Goal: Transaction & Acquisition: Book appointment/travel/reservation

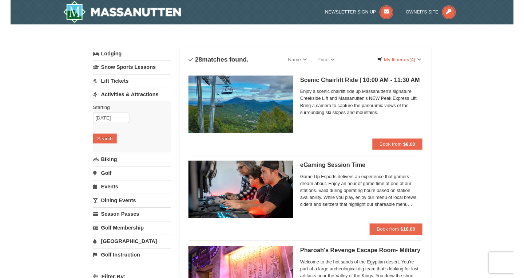
scroll to position [59, 0]
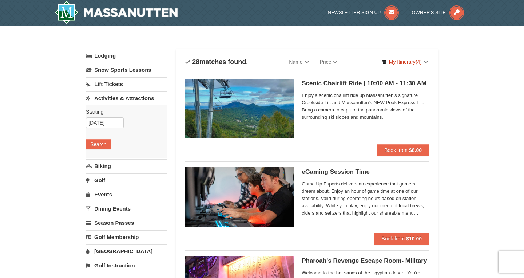
click at [406, 58] on link "My Itinerary (4)" at bounding box center [404, 61] width 55 height 11
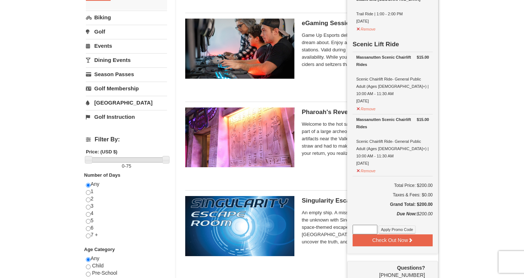
scroll to position [169, 0]
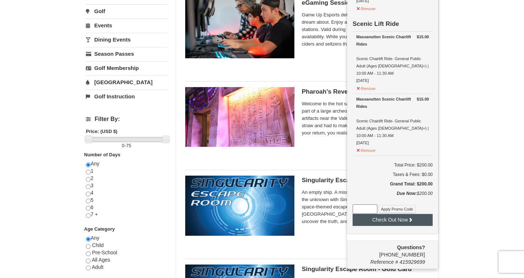
click at [395, 214] on button "Check Out Now" at bounding box center [393, 220] width 80 height 12
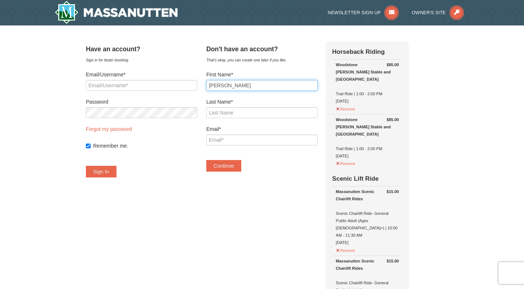
type input "[PERSON_NAME]"
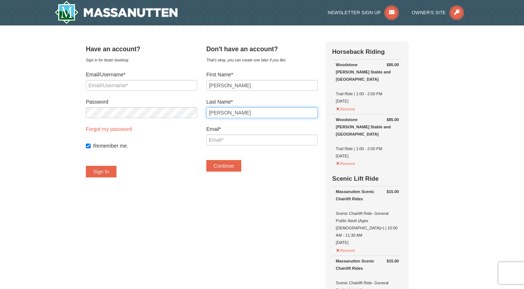
type input "[PERSON_NAME]"
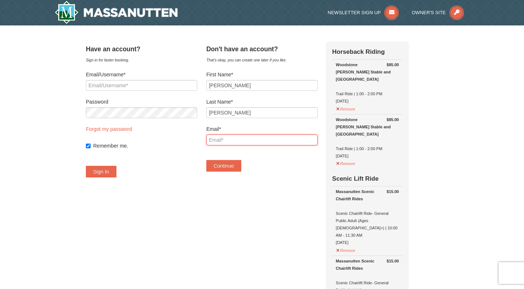
type input "[EMAIL_ADDRESS][DOMAIN_NAME]"
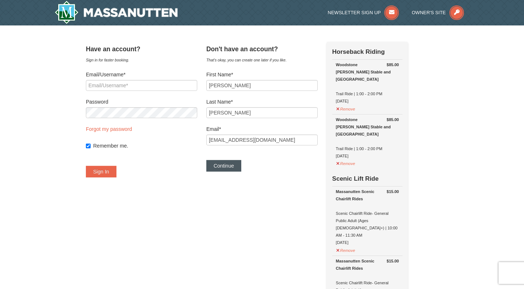
click at [237, 167] on button "Continue" at bounding box center [223, 166] width 35 height 12
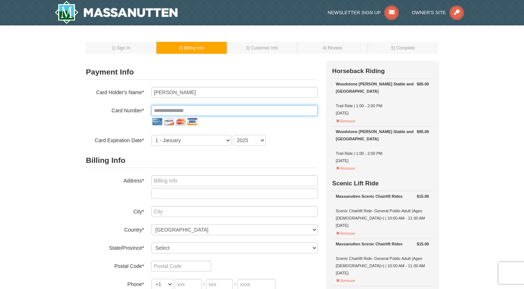
click at [191, 112] on input "tel" at bounding box center [234, 110] width 166 height 11
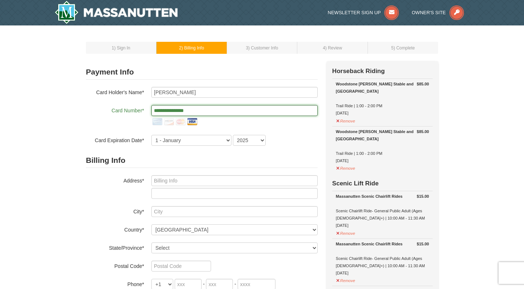
type input "**********"
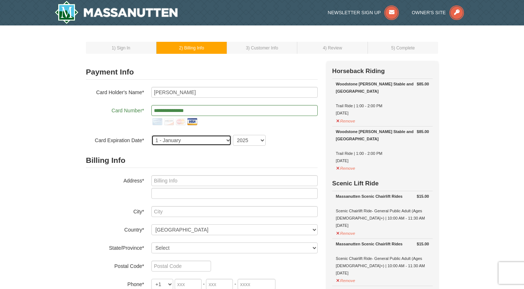
select select "2"
select select "2026"
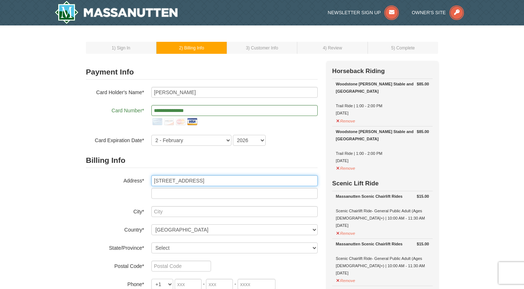
type input "6 Tavern Road"
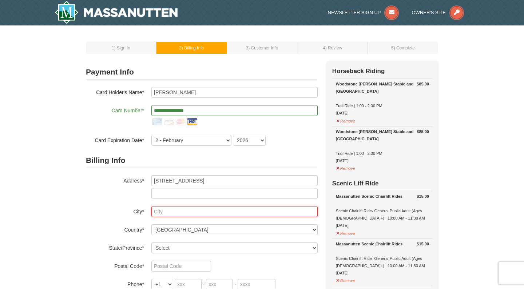
type input "C"
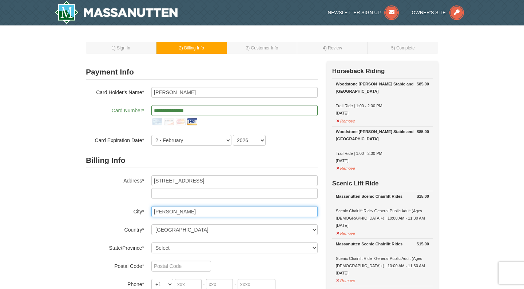
type input "Stafford"
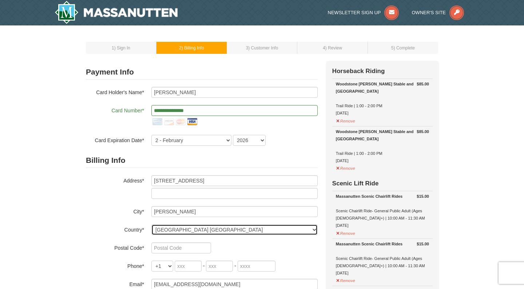
select select "US"
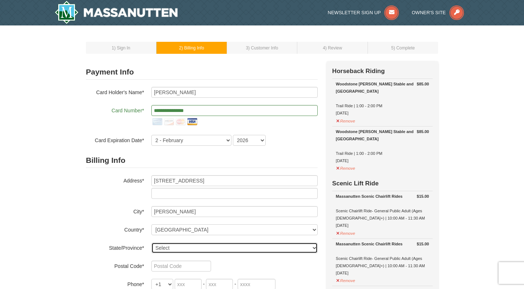
select select "VA"
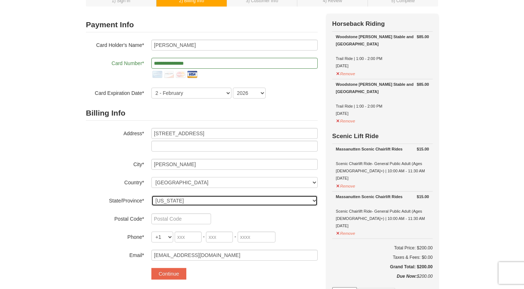
scroll to position [72, 0]
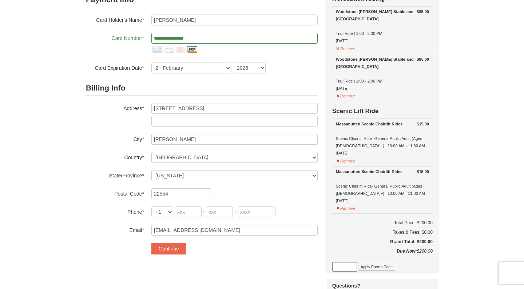
type input "22554"
click at [186, 213] on input "tel" at bounding box center [188, 212] width 27 height 11
type input "410"
type input "218"
type input "0412"
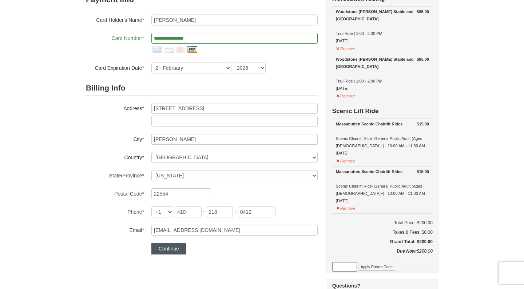
click at [169, 251] on button "Continue" at bounding box center [168, 249] width 35 height 12
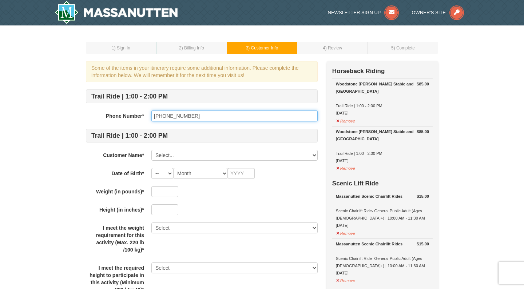
type input "[PHONE_NUMBER]"
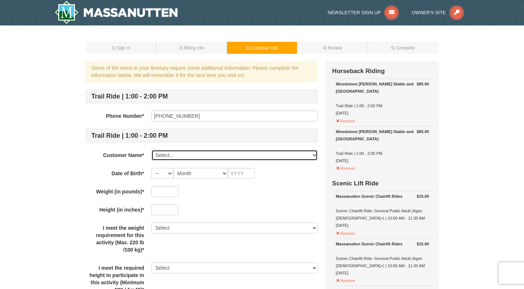
select select "28237004"
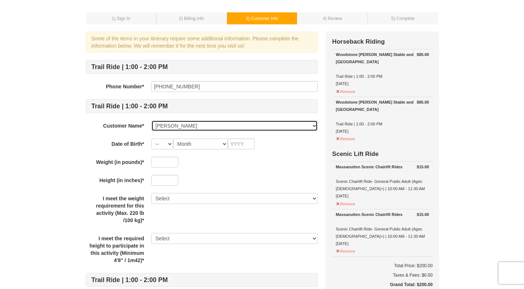
scroll to position [32, 0]
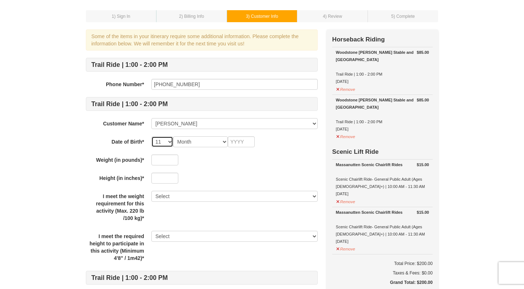
select select "16"
select select "11"
click at [245, 145] on input "text" at bounding box center [241, 141] width 27 height 11
type input "1973"
click at [164, 162] on input "text" at bounding box center [164, 160] width 27 height 11
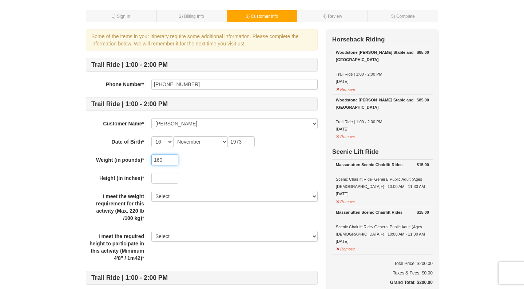
type input "160"
click at [164, 179] on input "text" at bounding box center [164, 178] width 27 height 11
type input "64"
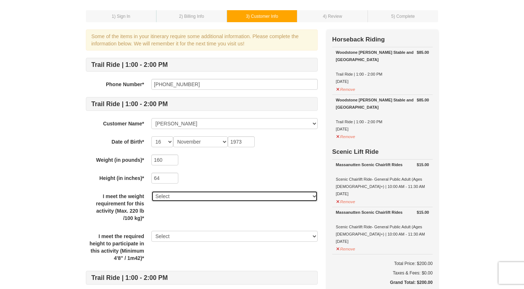
select select "Yes"
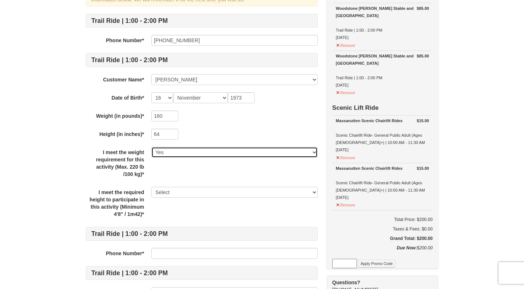
scroll to position [78, 0]
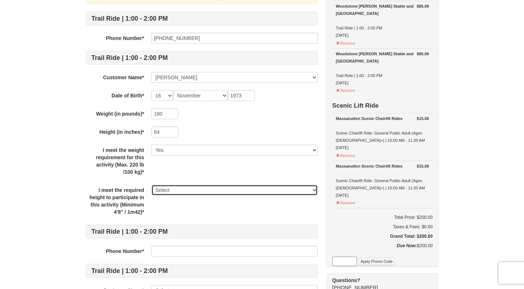
select select "Yes"
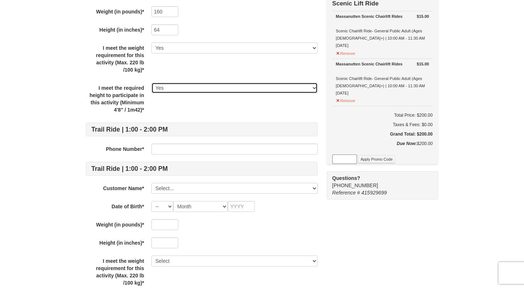
scroll to position [184, 0]
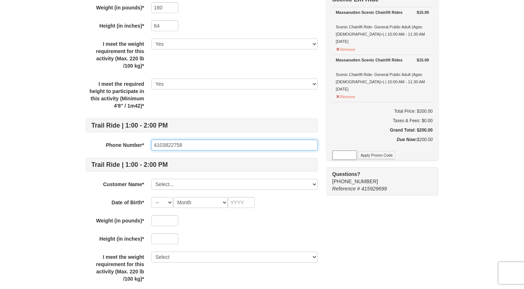
type input "4103822758"
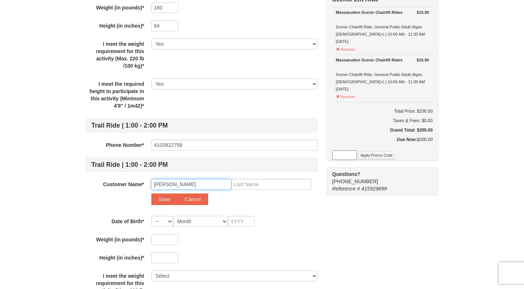
type input "Andrew"
type input "Foster"
select select "30"
select select "10"
drag, startPoint x: 247, startPoint y: 221, endPoint x: 238, endPoint y: 218, distance: 9.4
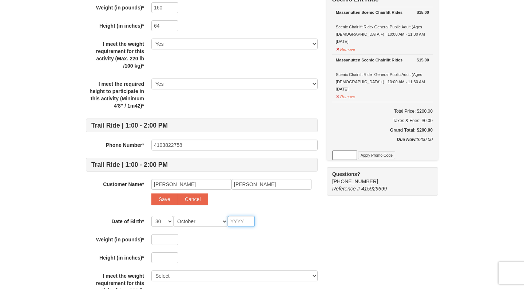
click at [247, 221] on input "text" at bounding box center [241, 221] width 27 height 11
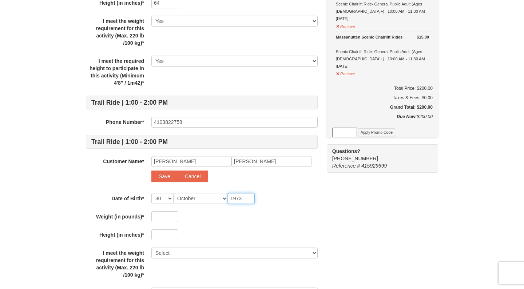
scroll to position [217, 0]
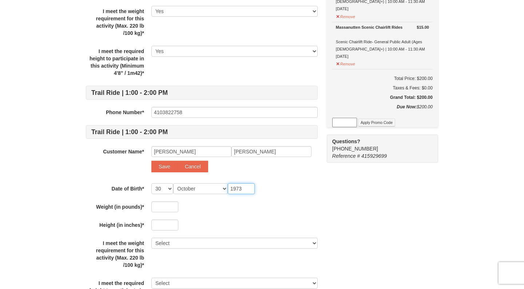
type input "1973"
click at [164, 209] on input "text" at bounding box center [164, 207] width 27 height 11
type input "200"
click at [168, 225] on input "text" at bounding box center [164, 225] width 27 height 11
type input "73"
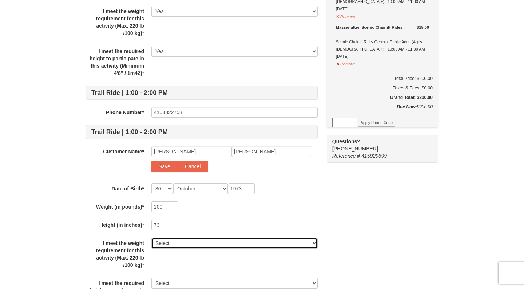
select select "Yes"
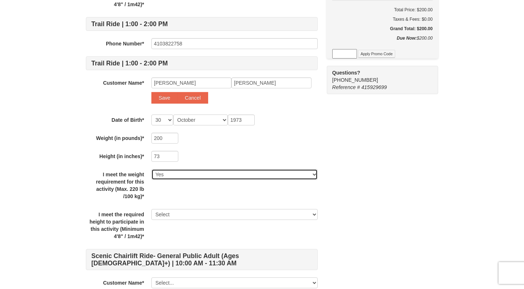
scroll to position [287, 0]
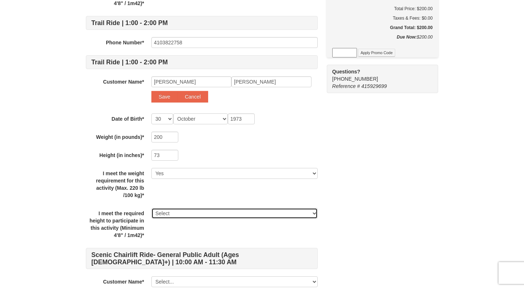
select select "Yes"
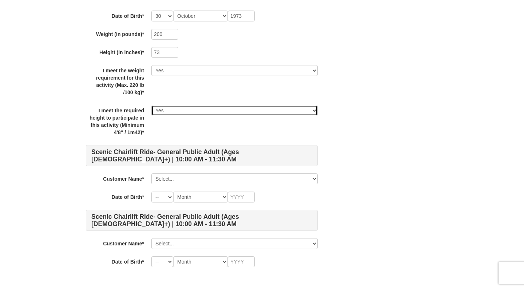
scroll to position [390, 0]
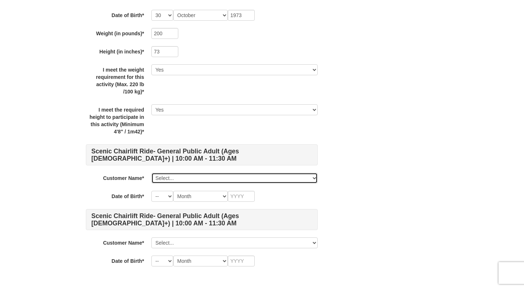
select select "28237004"
select select "16"
select select "11"
type input "1973"
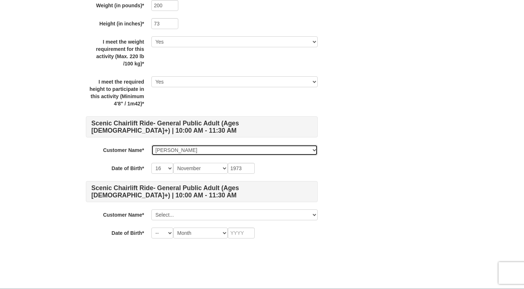
scroll to position [440, 0]
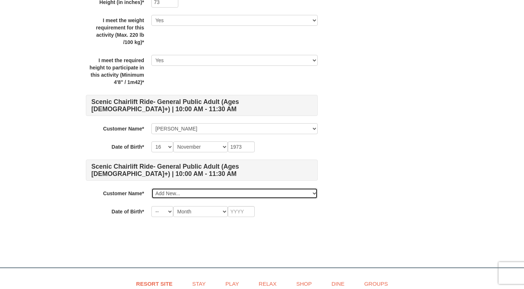
select select
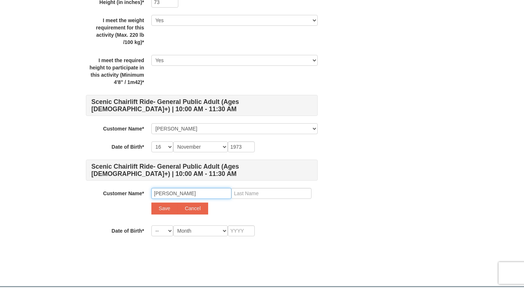
type input "Andrew"
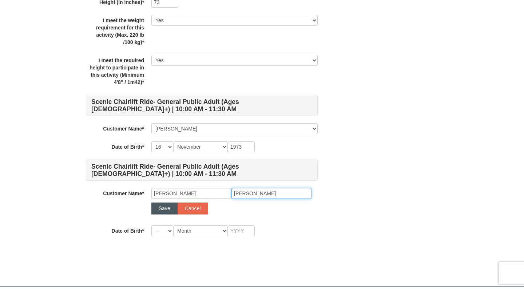
type input "Foster"
click at [165, 209] on button "Save" at bounding box center [164, 209] width 26 height 12
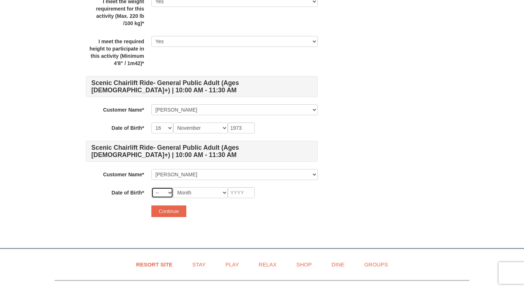
select select "30"
select select "10"
click at [242, 195] on input "text" at bounding box center [241, 192] width 27 height 11
type input "1973"
click at [175, 210] on button "Continue" at bounding box center [168, 212] width 35 height 12
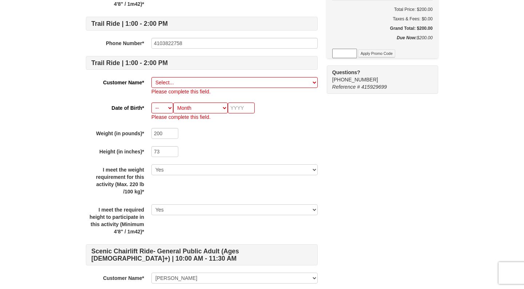
scroll to position [286, 0]
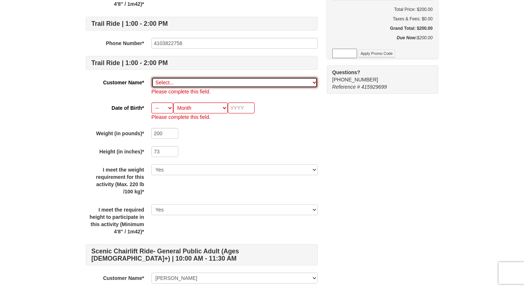
select select "28237024"
select select "30"
select select "10"
type input "1973"
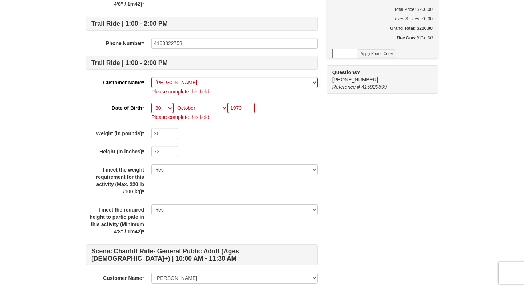
click at [320, 134] on div "Some of the items in your itinerary require some additional information. Please…" at bounding box center [262, 94] width 352 height 639
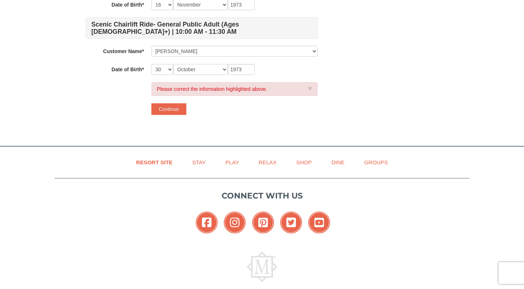
scroll to position [589, 0]
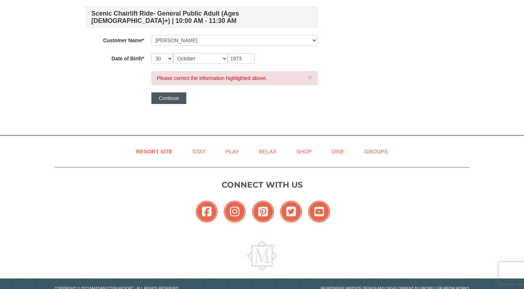
click at [170, 98] on button "Continue" at bounding box center [168, 98] width 35 height 12
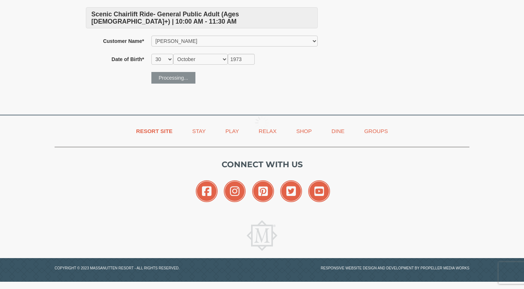
scroll to position [574, 0]
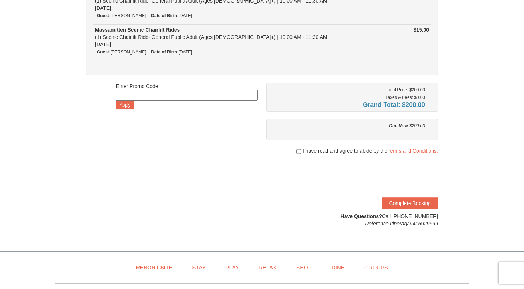
scroll to position [201, 0]
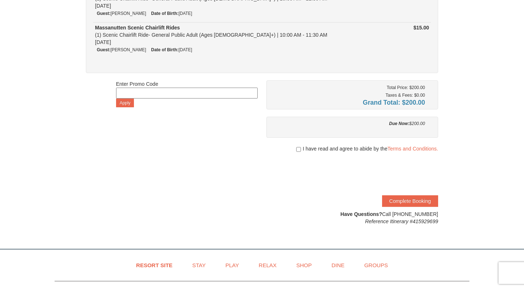
click at [297, 148] on input "checkbox" at bounding box center [298, 150] width 5 height 6
checkbox input "true"
click at [394, 200] on button "Complete Booking" at bounding box center [410, 201] width 56 height 12
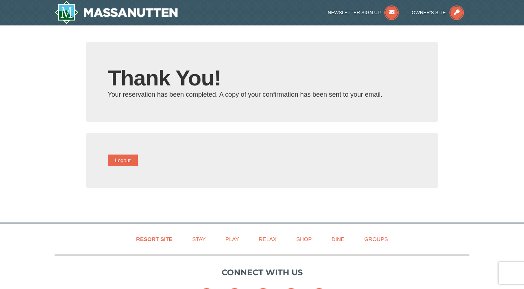
type input "[EMAIL_ADDRESS][DOMAIN_NAME]"
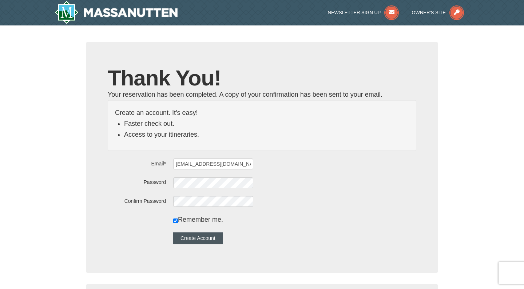
click at [217, 233] on button "Create Account" at bounding box center [197, 239] width 49 height 12
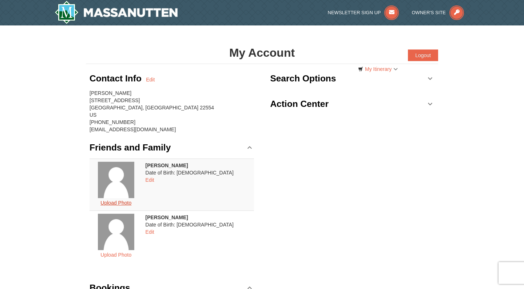
click at [133, 202] on button "Upload Photo" at bounding box center [115, 202] width 39 height 9
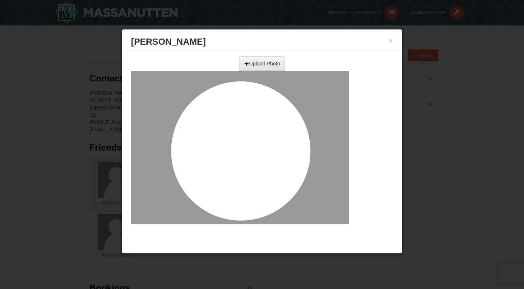
click at [255, 63] on input "file" at bounding box center [182, 61] width 207 height 11
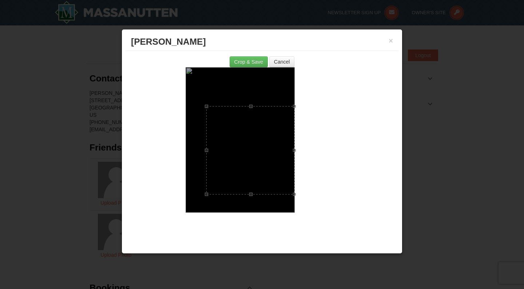
drag, startPoint x: 186, startPoint y: 86, endPoint x: 227, endPoint y: 106, distance: 44.9
click at [227, 106] on div at bounding box center [250, 150] width 88 height 88
drag, startPoint x: 207, startPoint y: 194, endPoint x: 226, endPoint y: 187, distance: 21.0
click at [226, 187] on div at bounding box center [254, 146] width 81 height 81
click at [251, 60] on button "Crop & Save" at bounding box center [249, 61] width 38 height 11
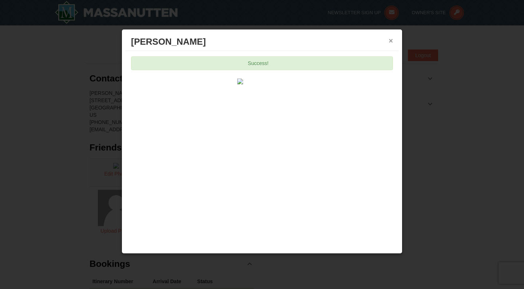
click at [392, 40] on button "×" at bounding box center [391, 40] width 4 height 7
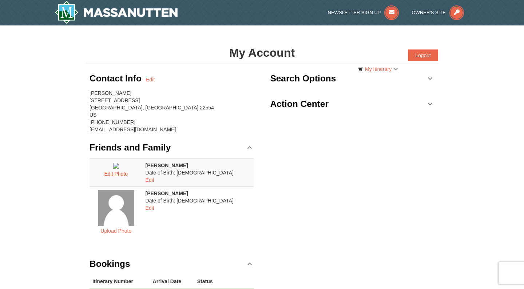
click at [127, 179] on button "Edit Photo" at bounding box center [116, 173] width 32 height 9
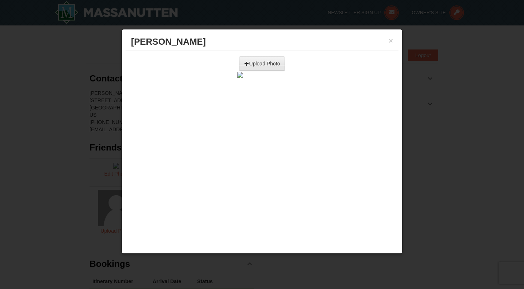
click at [251, 67] on div "Upload Photo" at bounding box center [262, 63] width 46 height 15
click at [251, 62] on input "file" at bounding box center [182, 61] width 207 height 11
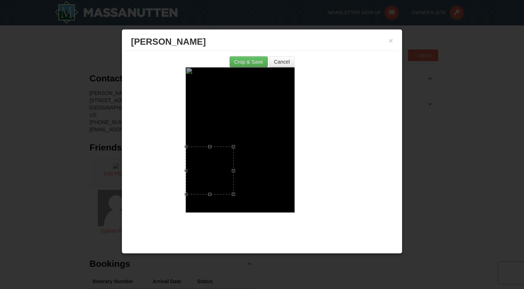
drag, startPoint x: 294, startPoint y: 85, endPoint x: 204, endPoint y: 146, distance: 109.0
click at [204, 147] on div at bounding box center [210, 171] width 48 height 48
drag, startPoint x: 209, startPoint y: 172, endPoint x: 228, endPoint y: 118, distance: 57.0
click at [228, 118] on div at bounding box center [227, 116] width 48 height 48
drag, startPoint x: 205, startPoint y: 141, endPoint x: 199, endPoint y: 148, distance: 9.3
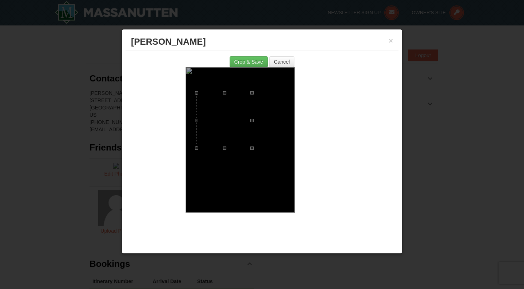
click at [199, 148] on div at bounding box center [225, 121] width 56 height 56
drag, startPoint x: 218, startPoint y: 130, endPoint x: 222, endPoint y: 126, distance: 5.4
click at [222, 126] on div at bounding box center [228, 117] width 56 height 56
click at [249, 63] on button "Crop & Save" at bounding box center [249, 61] width 38 height 11
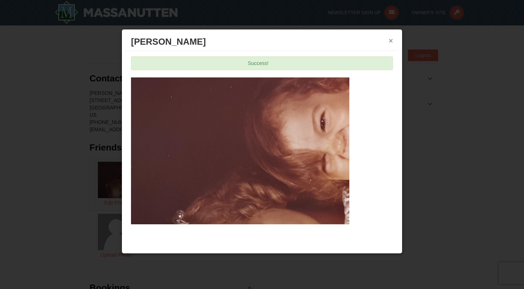
click at [392, 42] on button "×" at bounding box center [391, 40] width 4 height 7
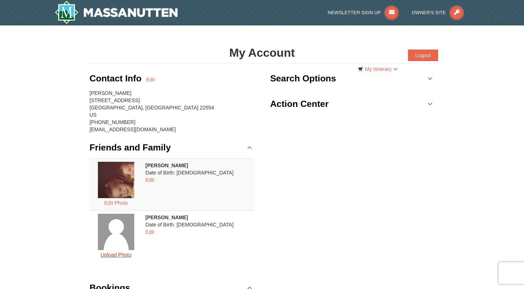
click at [127, 255] on button "Upload Photo" at bounding box center [115, 254] width 39 height 9
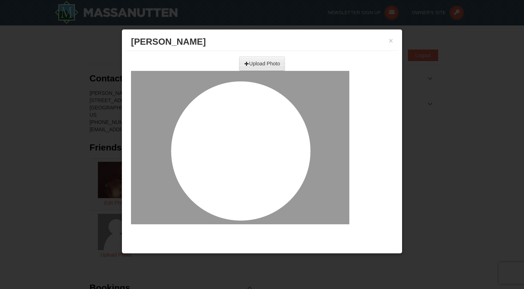
click at [263, 58] on input "file" at bounding box center [182, 61] width 207 height 11
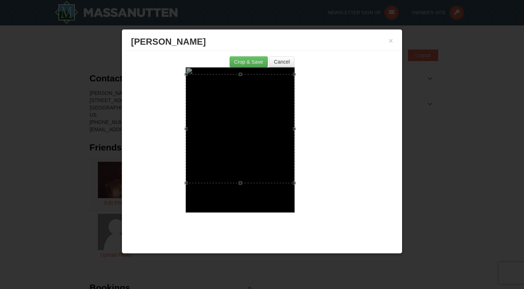
drag, startPoint x: 258, startPoint y: 140, endPoint x: 260, endPoint y: 129, distance: 11.4
click at [260, 129] on div at bounding box center [240, 128] width 109 height 109
drag, startPoint x: 185, startPoint y: 184, endPoint x: 210, endPoint y: 165, distance: 30.6
click at [210, 165] on div at bounding box center [249, 120] width 92 height 92
drag, startPoint x: 274, startPoint y: 138, endPoint x: 268, endPoint y: 146, distance: 9.6
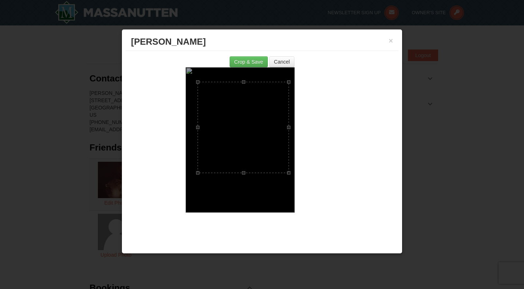
click at [268, 146] on div at bounding box center [243, 127] width 91 height 91
click at [254, 63] on button "Crop & Save" at bounding box center [249, 61] width 38 height 11
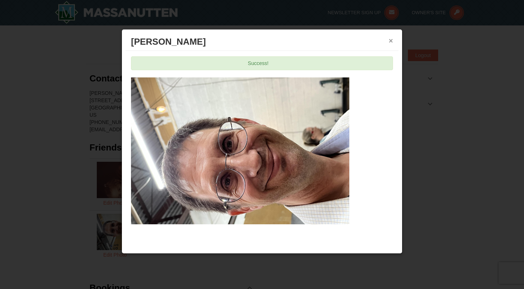
click at [391, 41] on button "×" at bounding box center [391, 40] width 4 height 7
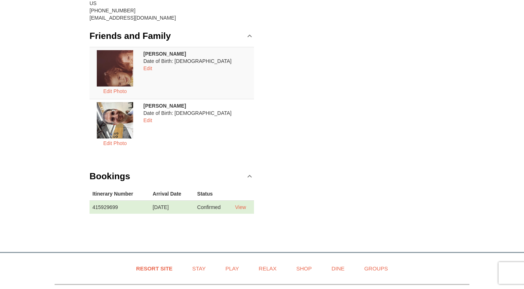
scroll to position [112, 0]
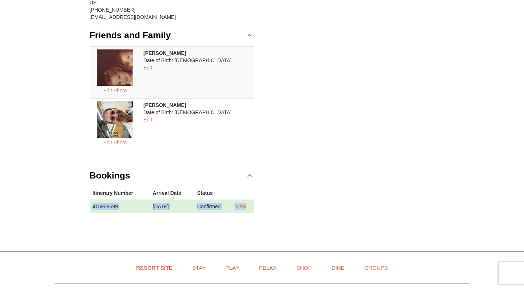
drag, startPoint x: 91, startPoint y: 206, endPoint x: 253, endPoint y: 209, distance: 161.2
click at [253, 209] on tr "415929699 undefined [DATE] Confirmed View" at bounding box center [172, 206] width 164 height 13
copy tr "415929699 undefined [DATE] Confirmed View"
